Goal: Task Accomplishment & Management: Use online tool/utility

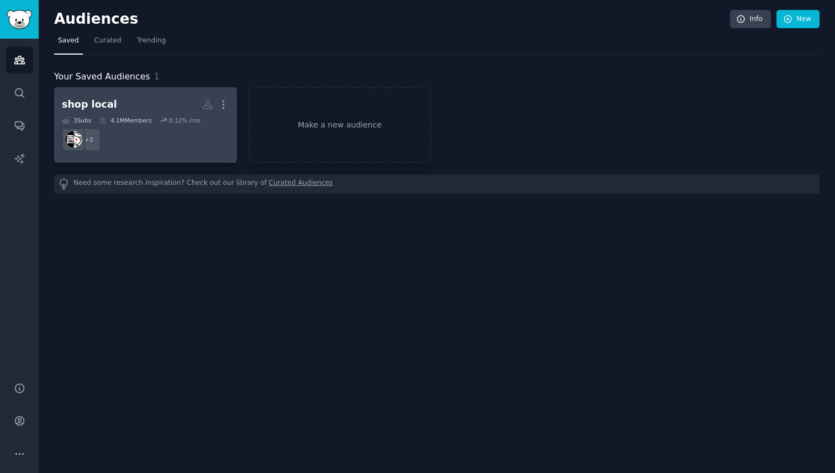
click at [144, 157] on link "shop local More 3 Sub s 4.1M Members 0.12 % /mo + 2" at bounding box center [145, 125] width 183 height 76
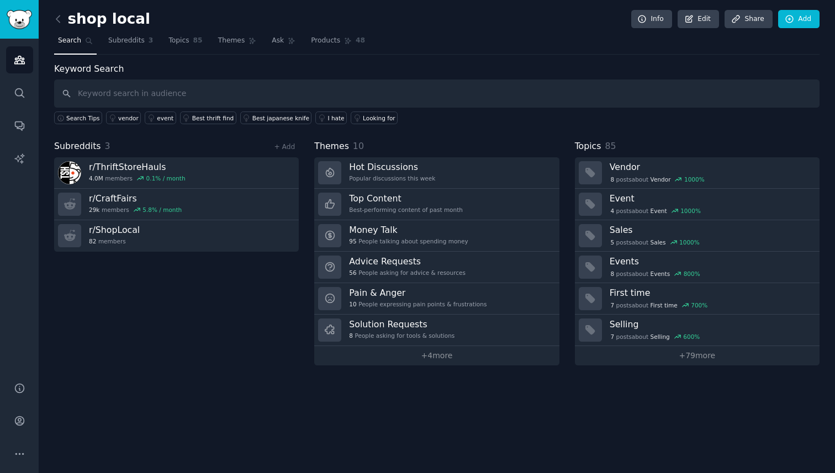
click at [64, 24] on link at bounding box center [61, 19] width 14 height 18
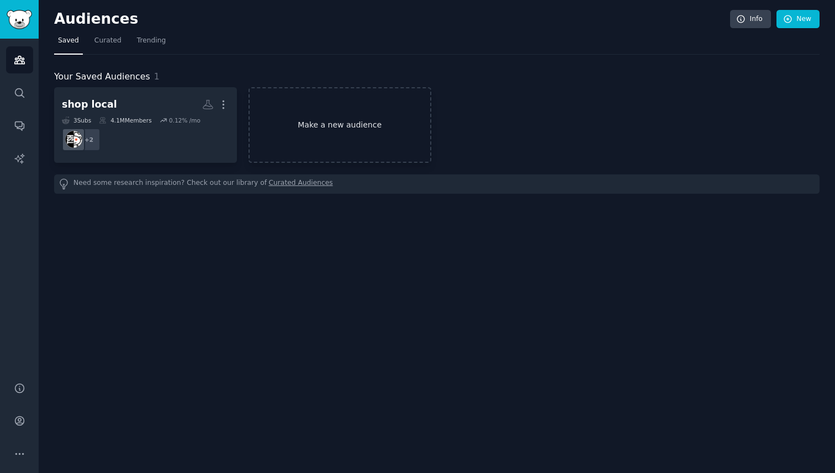
click at [325, 147] on link "Make a new audience" at bounding box center [339, 125] width 183 height 76
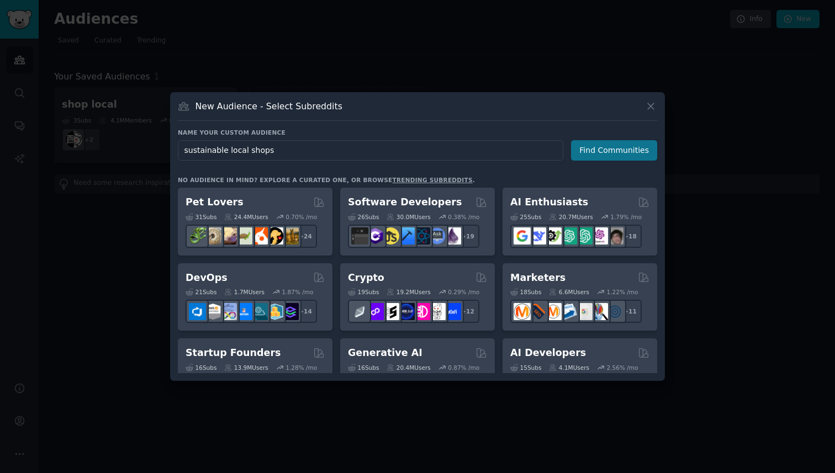
type input "sustainable local shops"
click at [601, 151] on button "Find Communities" at bounding box center [614, 150] width 86 height 20
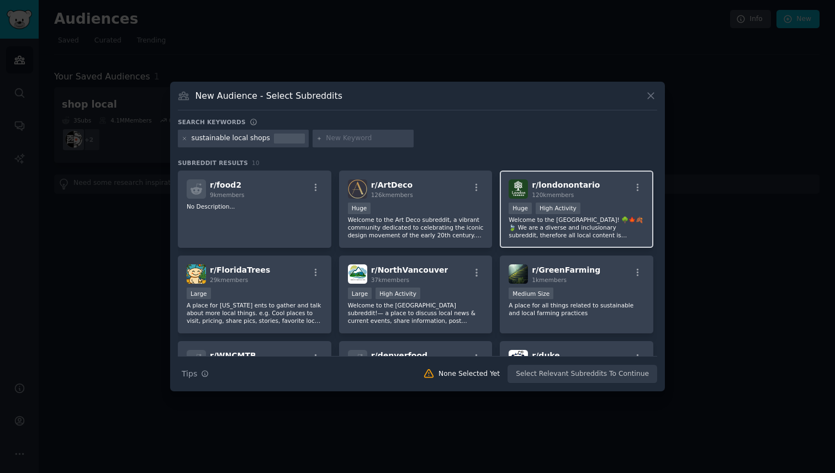
click at [590, 203] on div ">= 80th percentile for submissions / day Huge High Activity" at bounding box center [577, 210] width 136 height 14
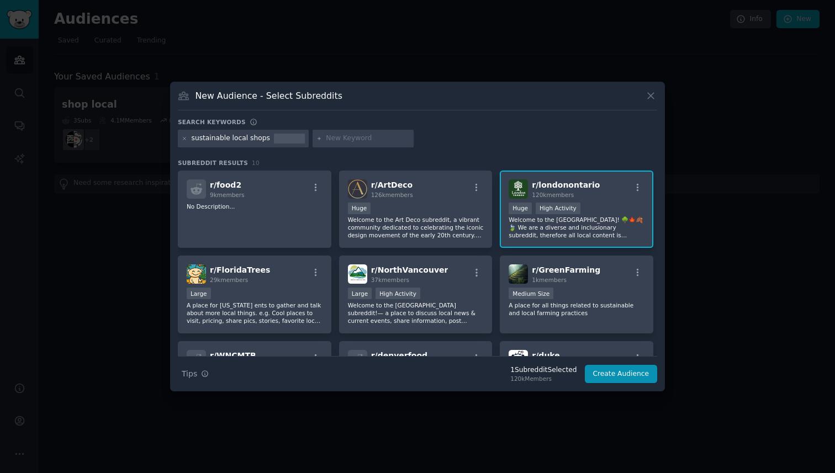
click at [567, 232] on p "Welcome to the [GEOGRAPHIC_DATA]! 🌳🍁🍂🍃 We are a diverse and inclusionary subred…" at bounding box center [577, 227] width 136 height 23
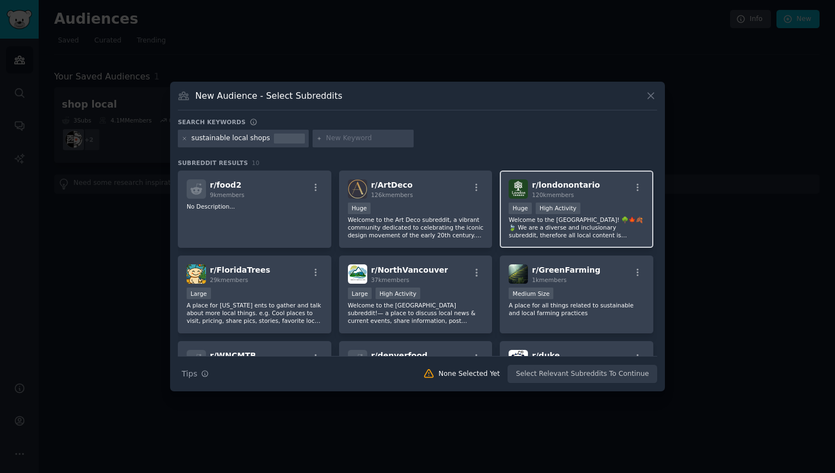
click at [570, 243] on div "r/ londonontario 120k members >= 80th percentile for submissions / day Huge Hig…" at bounding box center [576, 210] width 153 height 78
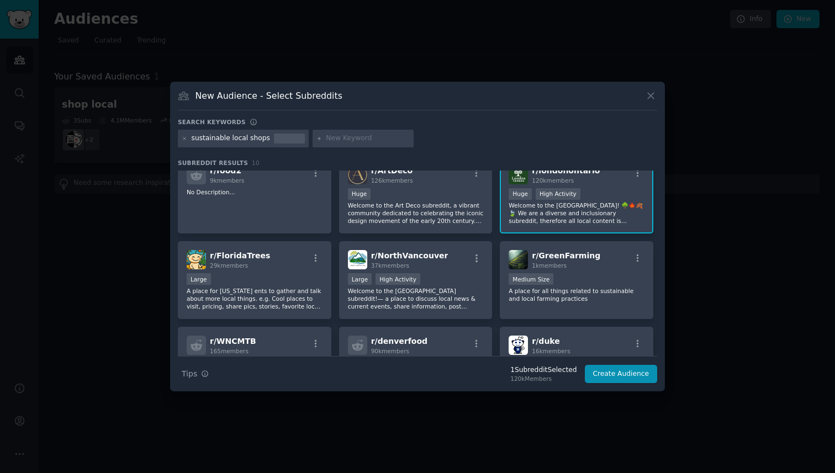
click at [573, 230] on div "r/ londonontario 120k members >= 80th percentile for submissions / day Huge Hig…" at bounding box center [576, 195] width 153 height 78
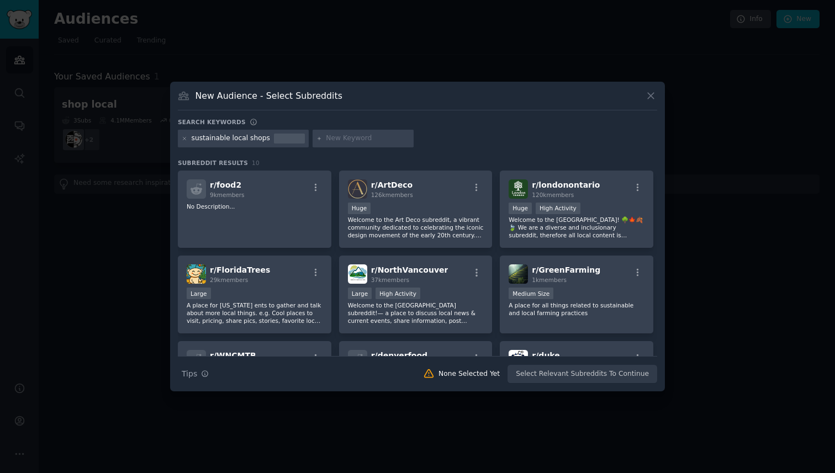
click at [329, 134] on input "text" at bounding box center [368, 139] width 84 height 10
type input "vintage items"
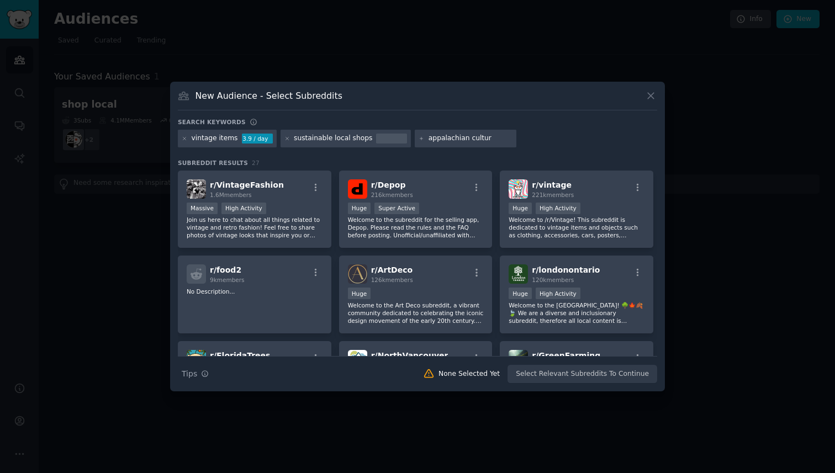
type input "appalachian culture"
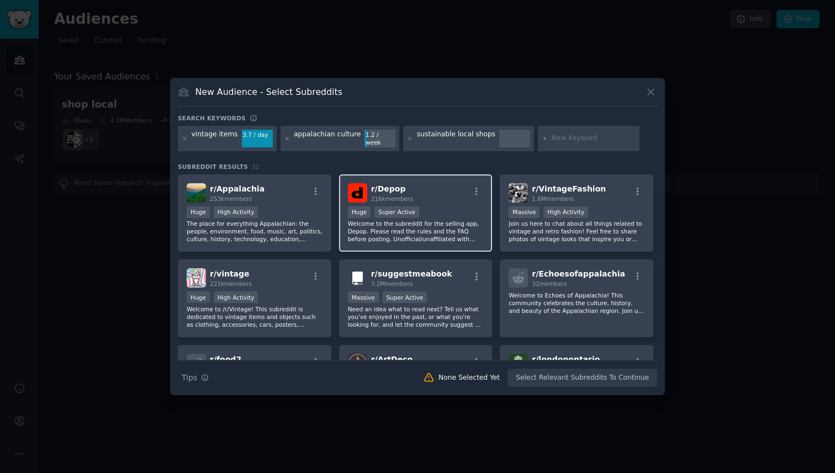
type input "a"
type input "handmade art"
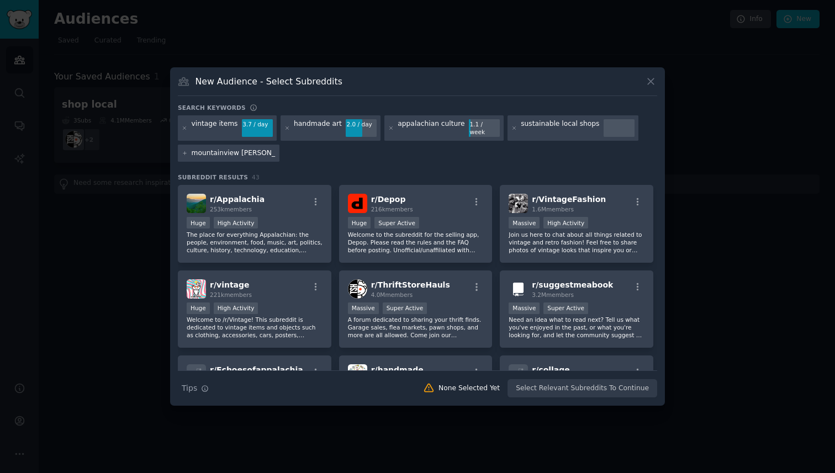
type input "mountainview merchant"
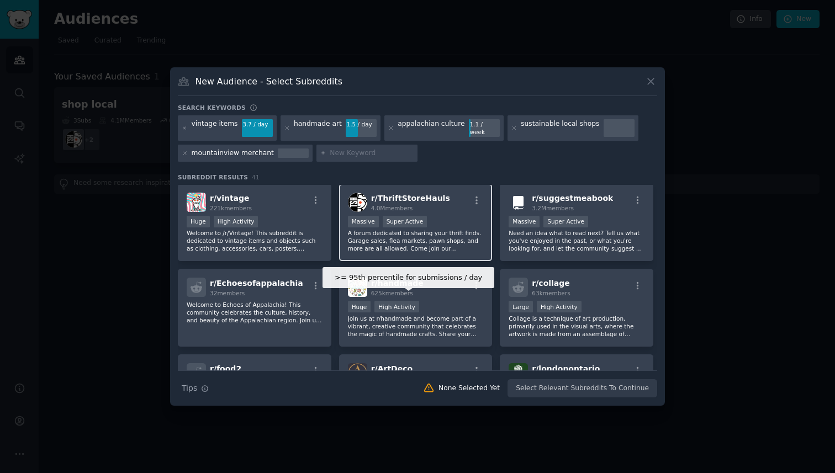
scroll to position [98, 0]
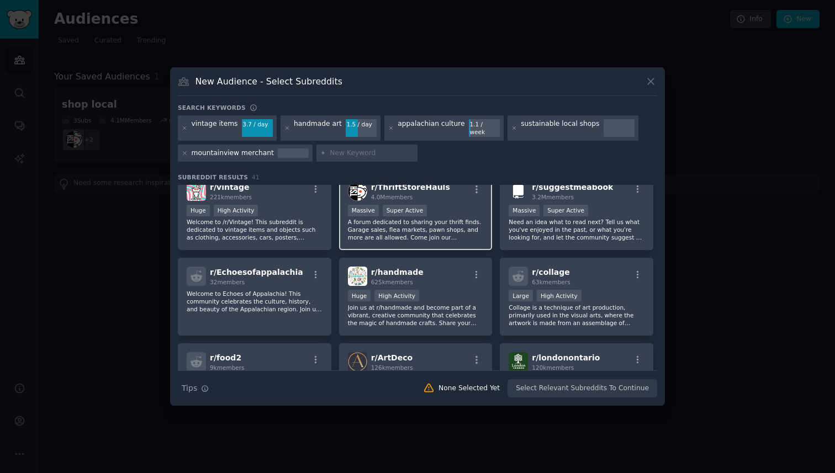
click at [415, 306] on p "Join us at r/handmade and become part of a vibrant, creative community that cel…" at bounding box center [416, 315] width 136 height 23
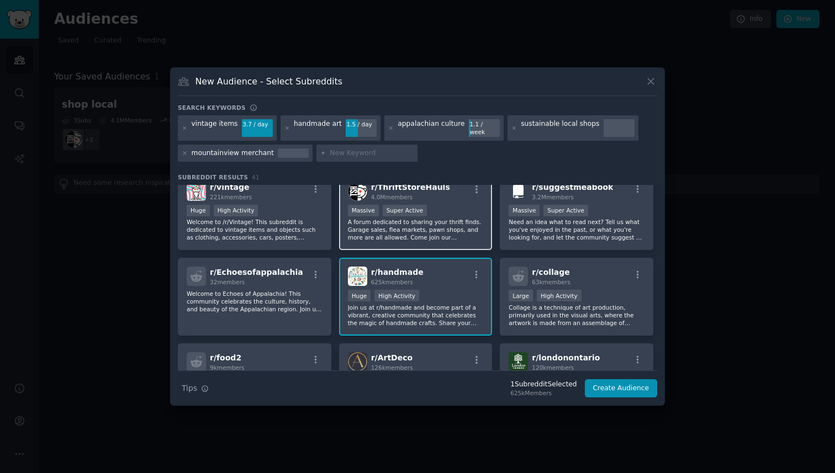
scroll to position [0, 0]
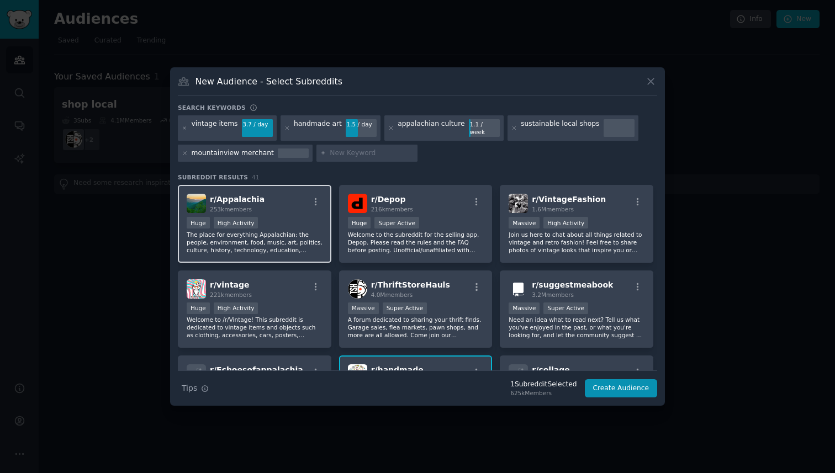
click at [246, 196] on span "r/ Appalachia" at bounding box center [237, 199] width 55 height 9
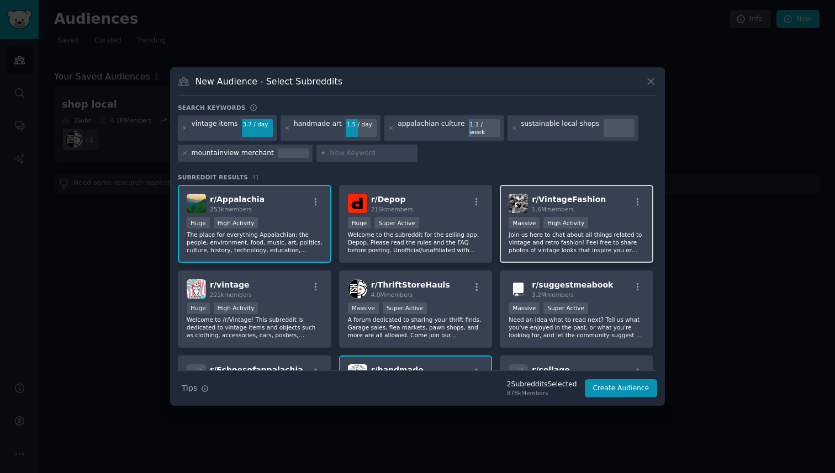
click at [583, 247] on p "Join us here to chat about all things related to vintage and retro fashion! Fee…" at bounding box center [577, 242] width 136 height 23
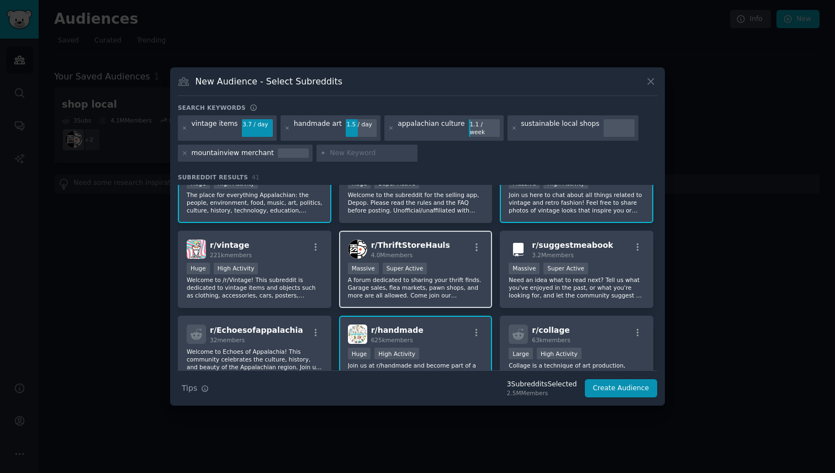
scroll to position [37, 0]
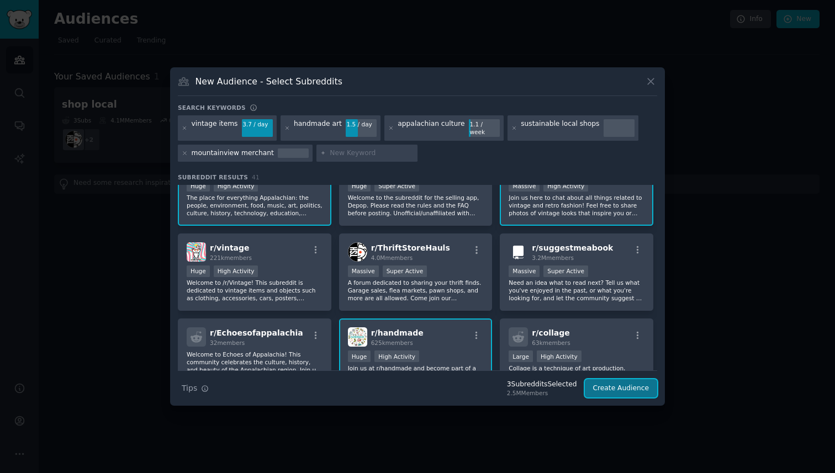
click at [611, 390] on button "Create Audience" at bounding box center [621, 388] width 73 height 19
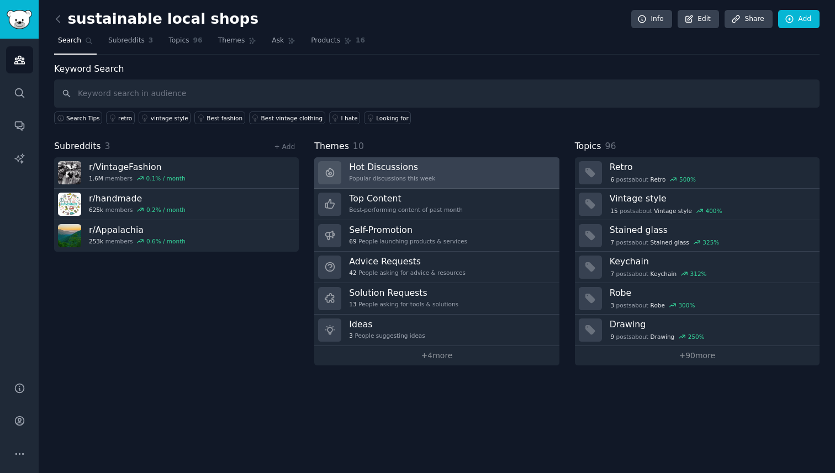
click at [420, 166] on h3 "Hot Discussions" at bounding box center [392, 167] width 86 height 12
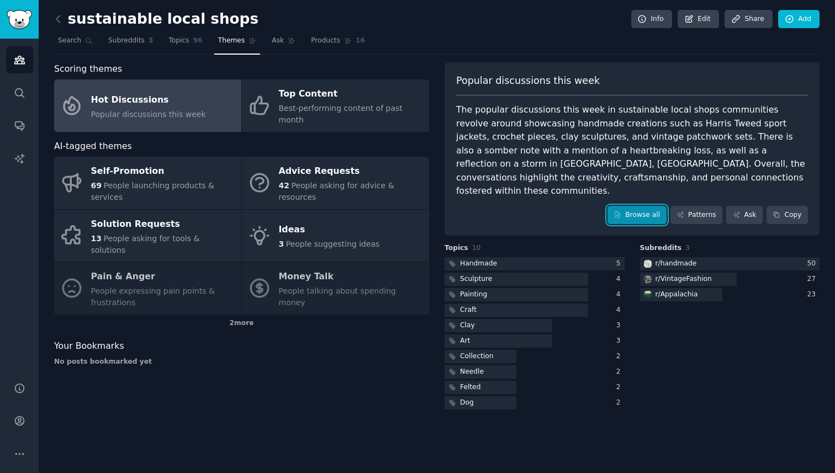
click at [648, 207] on link "Browse all" at bounding box center [636, 215] width 59 height 19
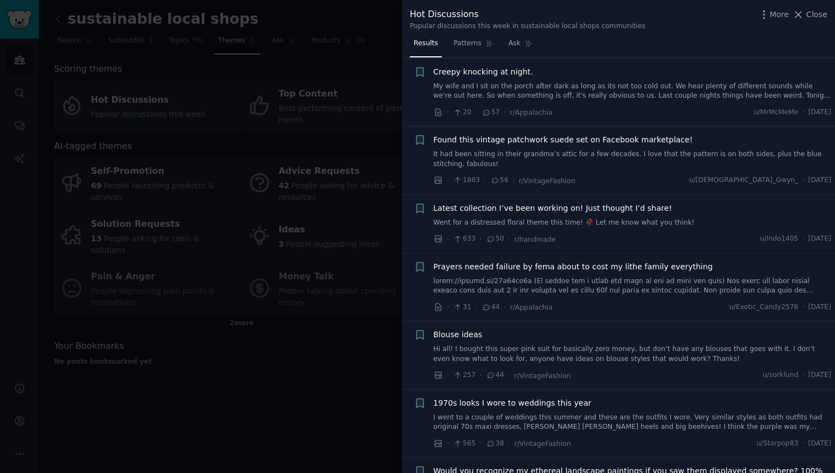
scroll to position [363, 0]
